Goal: Task Accomplishment & Management: Manage account settings

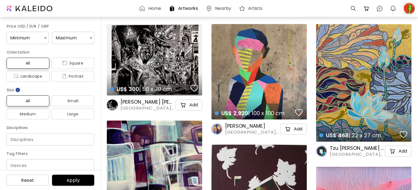
click at [407, 3] on div at bounding box center [409, 8] width 12 height 12
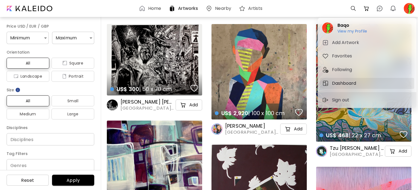
click at [341, 83] on h5 "Dashboard" at bounding box center [345, 83] width 26 height 7
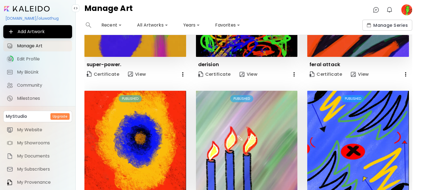
scroll to position [2, 0]
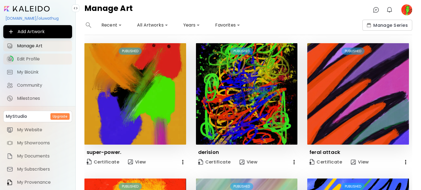
click at [45, 58] on span "Edit Profile" at bounding box center [43, 58] width 52 height 5
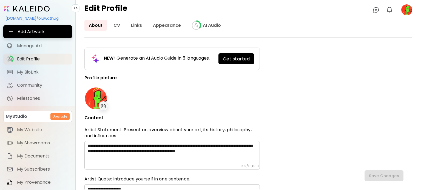
type input "*******"
type input "*****"
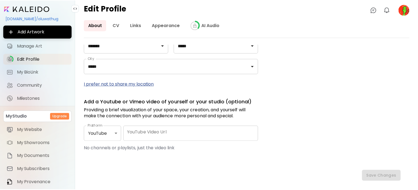
scroll to position [281, 0]
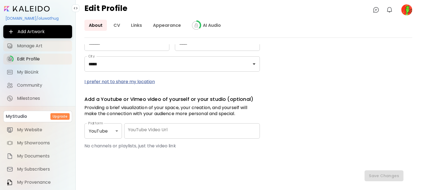
click at [33, 45] on span "Manage Art" at bounding box center [43, 45] width 52 height 5
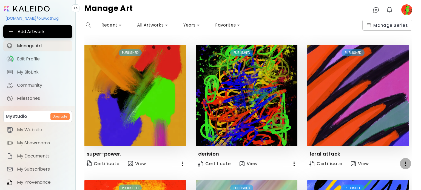
click at [402, 162] on icon "button" at bounding box center [405, 164] width 7 height 7
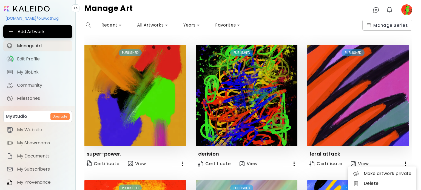
click at [402, 162] on div at bounding box center [210, 95] width 421 height 190
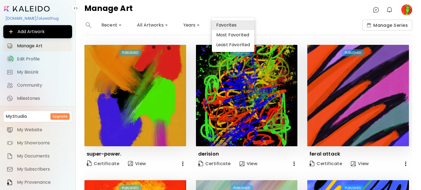
click at [229, 26] on body "**********" at bounding box center [210, 95] width 421 height 190
click at [229, 26] on li "Favorites" at bounding box center [233, 25] width 42 height 10
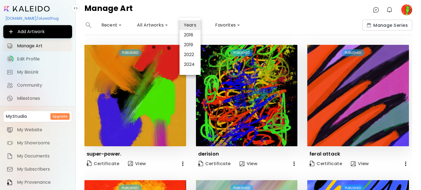
click at [187, 24] on body "**********" at bounding box center [210, 95] width 421 height 190
click at [187, 24] on li "Years" at bounding box center [189, 25] width 21 height 10
click at [151, 21] on div at bounding box center [210, 95] width 421 height 190
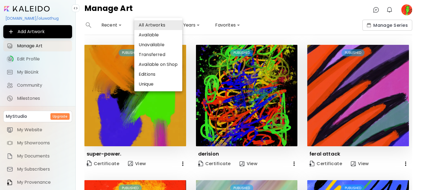
click at [152, 22] on body "**********" at bounding box center [210, 95] width 421 height 190
click at [152, 22] on li "All Artworks" at bounding box center [158, 25] width 48 height 10
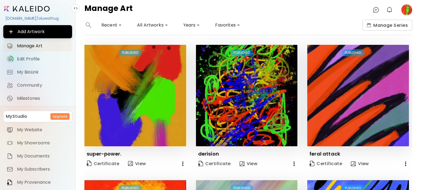
click at [404, 11] on image at bounding box center [406, 9] width 11 height 11
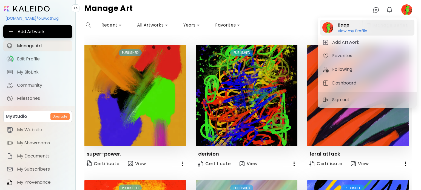
click at [345, 31] on h6 "View my Profile" at bounding box center [352, 30] width 30 height 5
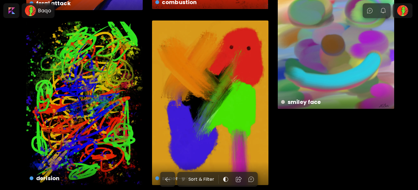
scroll to position [356, 0]
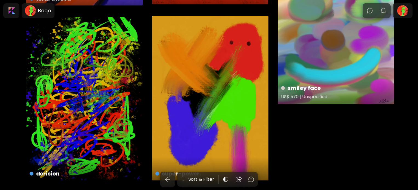
click at [347, 80] on div "smiley face US$ 570 | Unspecified" at bounding box center [336, 93] width 119 height 26
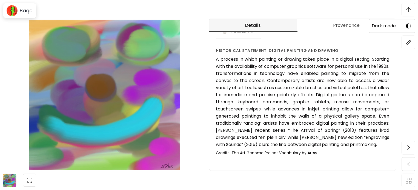
scroll to position [548, 0]
click at [409, 10] on img at bounding box center [408, 9] width 4 height 5
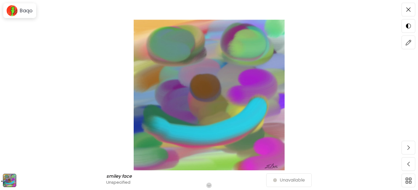
click at [7, 175] on img at bounding box center [9, 180] width 13 height 13
click at [411, 10] on span at bounding box center [409, 10] width 12 height 12
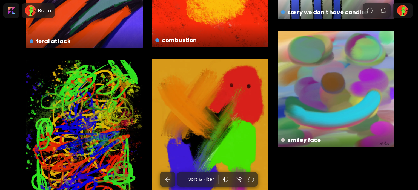
scroll to position [321, 0]
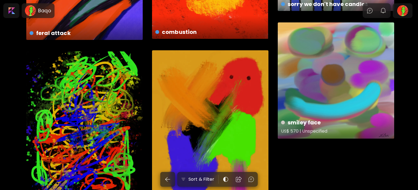
drag, startPoint x: 352, startPoint y: 119, endPoint x: 371, endPoint y: 116, distance: 18.6
click at [371, 116] on div "smiley face US$ 570 | Unspecified" at bounding box center [336, 127] width 119 height 26
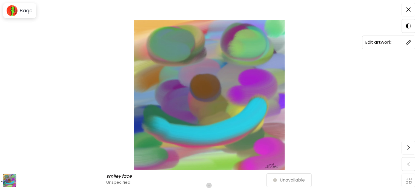
click at [403, 44] on span at bounding box center [409, 43] width 12 height 12
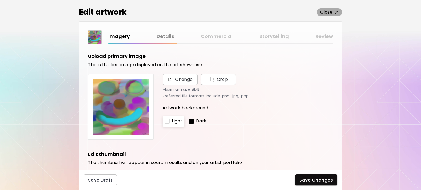
click at [335, 10] on span "Close" at bounding box center [329, 12] width 19 height 7
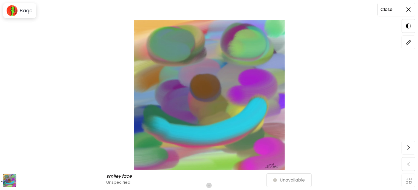
click at [411, 8] on span at bounding box center [409, 10] width 12 height 12
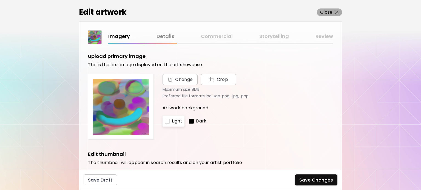
click at [337, 10] on span "Close" at bounding box center [329, 12] width 19 height 7
